Goal: Find specific page/section: Find specific page/section

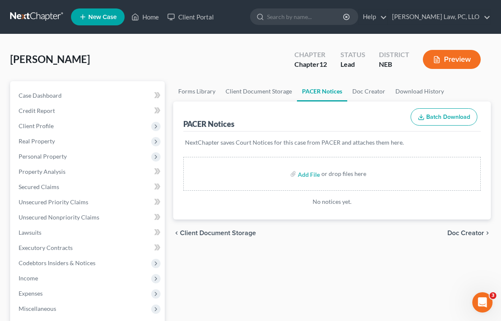
drag, startPoint x: 190, startPoint y: 293, endPoint x: 184, endPoint y: 288, distance: 7.8
click at [190, 293] on div "Forms Library Client Document Storage PACER Notices Doc Creator Download Histor…" at bounding box center [332, 279] width 326 height 397
click at [330, 296] on div "Forms Library Client Document Storage PACER Notices Doc Creator Download Histor…" at bounding box center [332, 279] width 326 height 397
drag, startPoint x: 332, startPoint y: 297, endPoint x: 213, endPoint y: 236, distance: 133.7
click at [332, 297] on div "Forms Library Client Document Storage PACER Notices Doc Creator Download Histor…" at bounding box center [332, 279] width 326 height 397
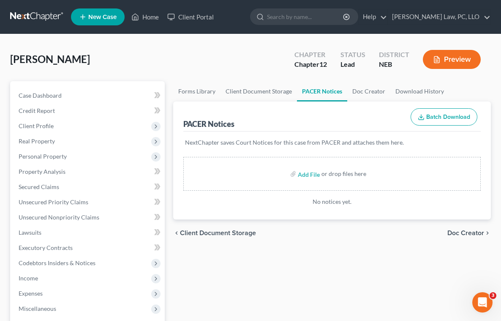
click at [169, 269] on div "Forms Library Client Document Storage PACER Notices Doc Creator Download Histor…" at bounding box center [332, 279] width 326 height 397
